Goal: Navigation & Orientation: Find specific page/section

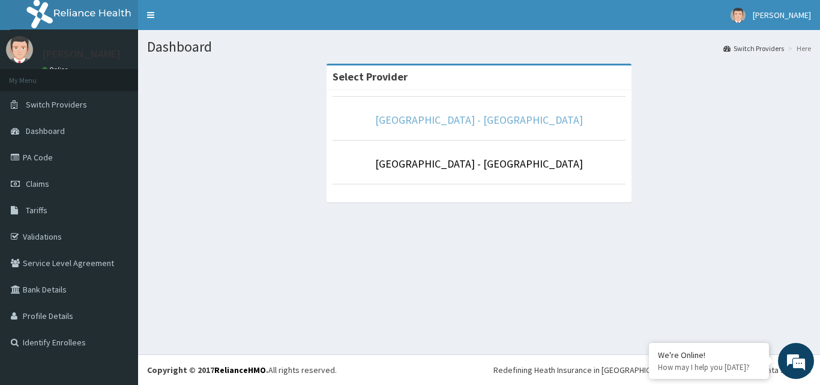
click at [479, 115] on link "[GEOGRAPHIC_DATA] - [GEOGRAPHIC_DATA]" at bounding box center [479, 120] width 208 height 14
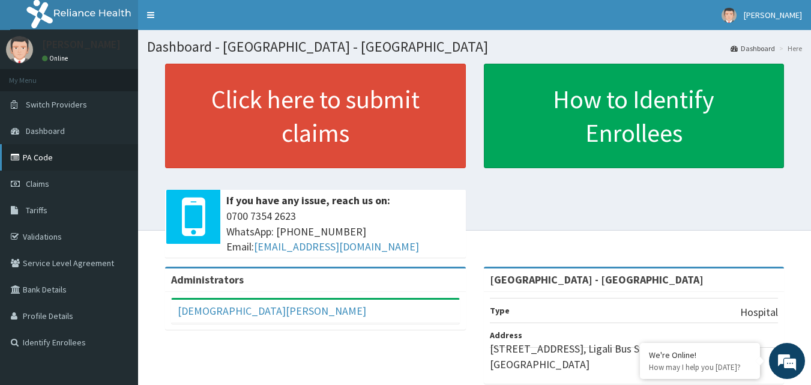
click at [43, 157] on link "PA Code" at bounding box center [69, 157] width 138 height 26
